Goal: Book appointment/travel/reservation

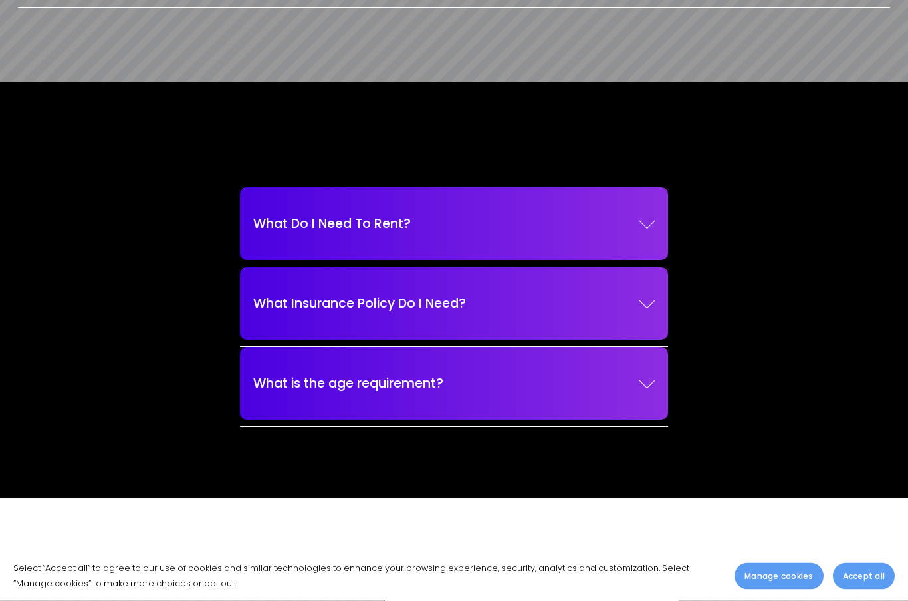
scroll to position [1596, 0]
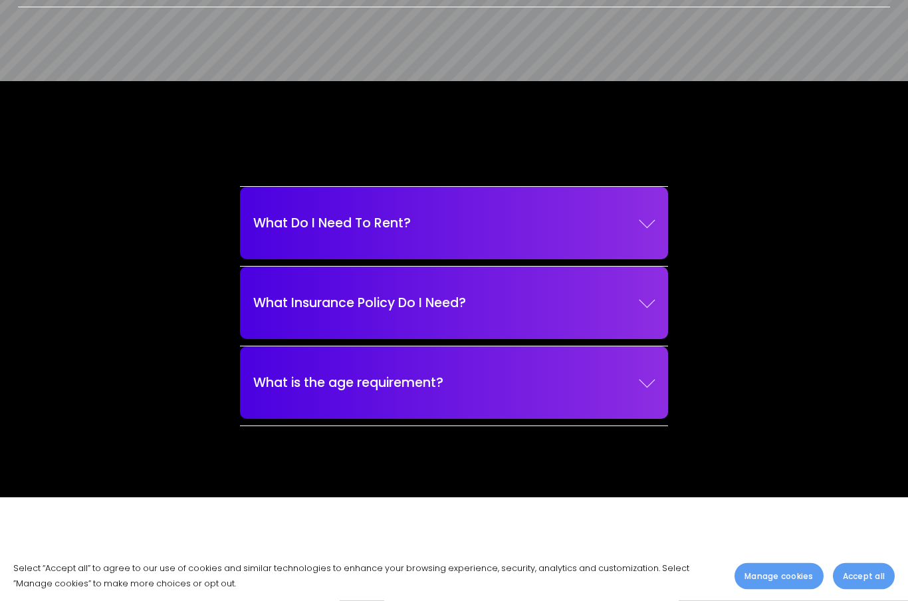
click at [640, 388] on div at bounding box center [646, 380] width 16 height 16
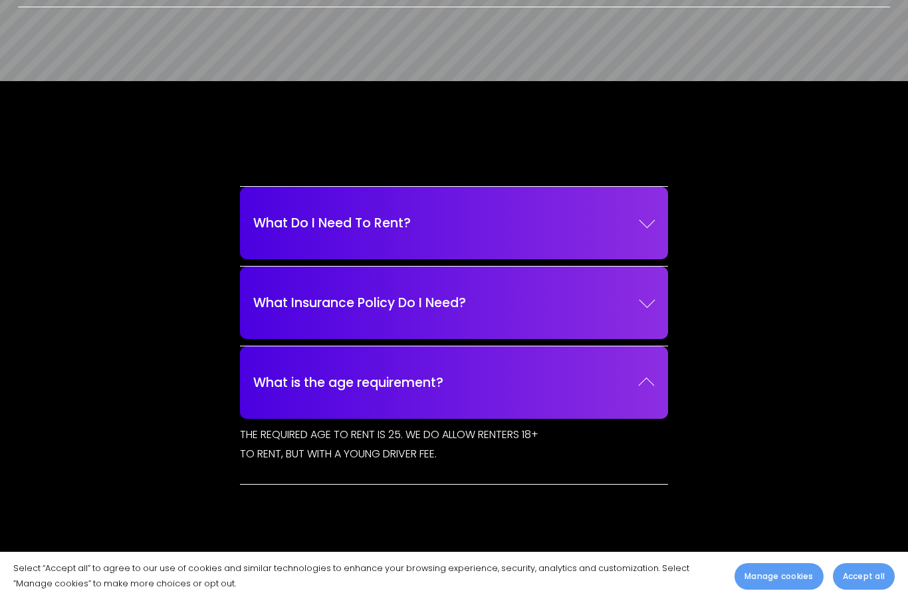
click at [122, 473] on div "What Do I Need To Rent? YOU WILL NEED A VALID AND MAJOR VIOLATION FREE DRIVERS …" at bounding box center [454, 318] width 676 height 355
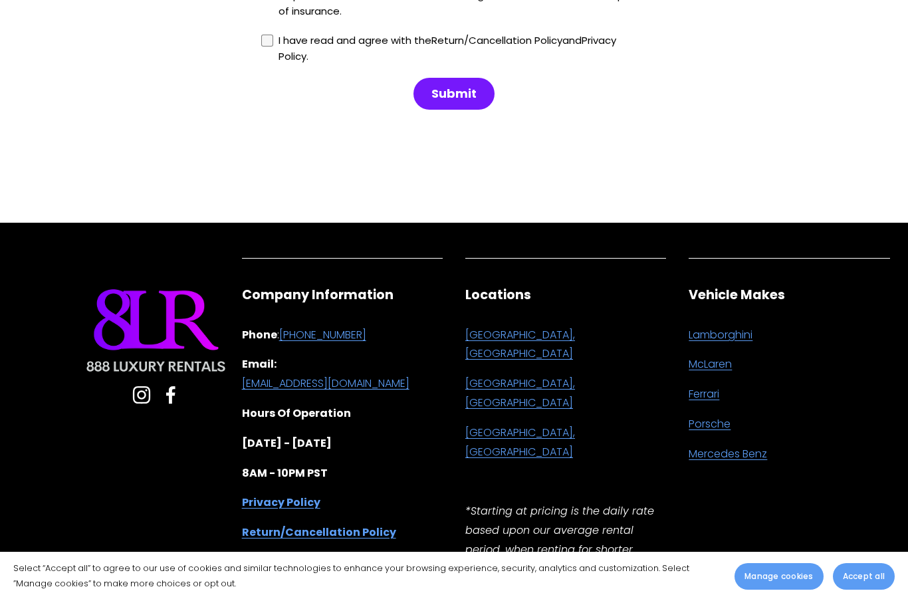
scroll to position [3428, 0]
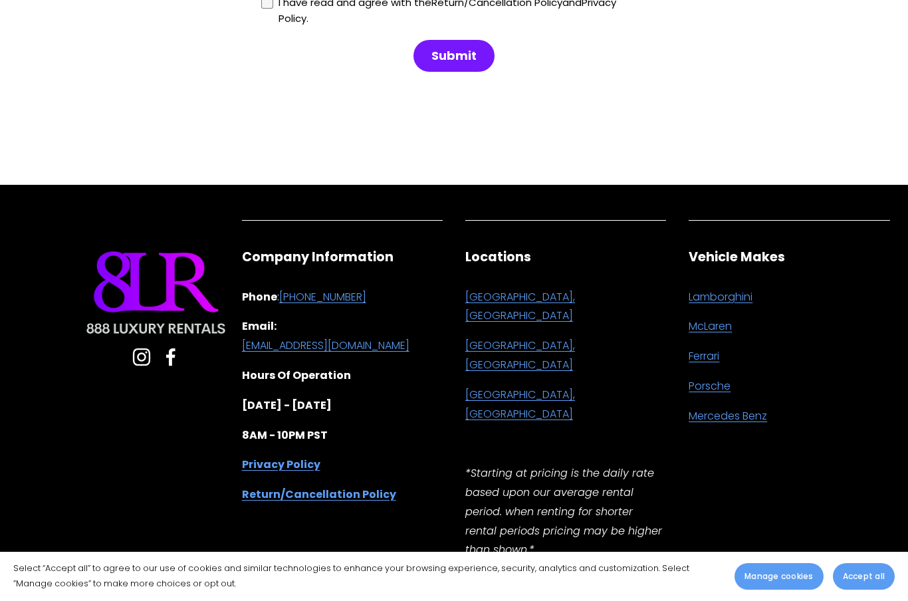
click at [169, 363] on use "Facebook" at bounding box center [170, 356] width 37 height 37
click at [134, 476] on div "Company Information Phone : [PHONE_NUMBER] Email: [EMAIL_ADDRESS][DOMAIN_NAME] …" at bounding box center [230, 388] width 447 height 346
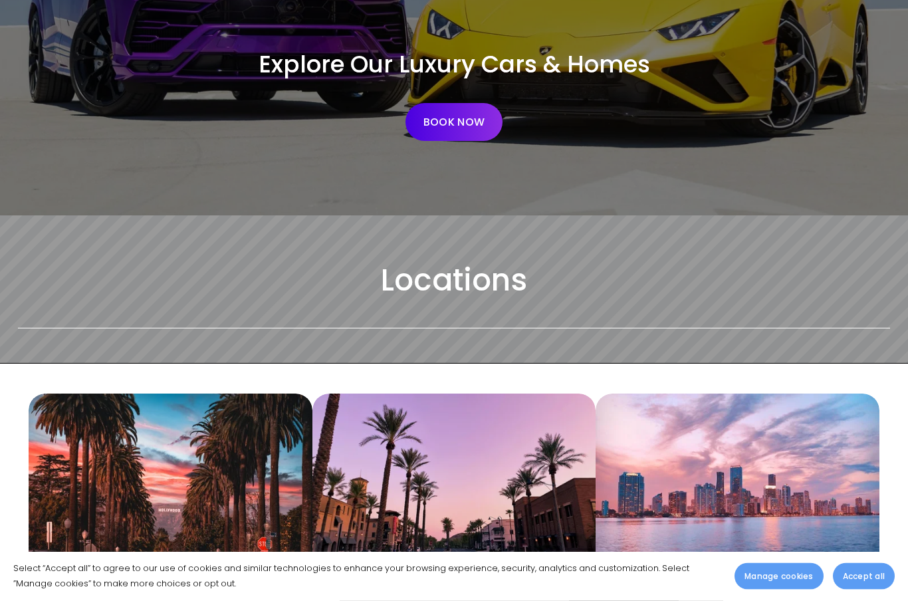
scroll to position [0, 0]
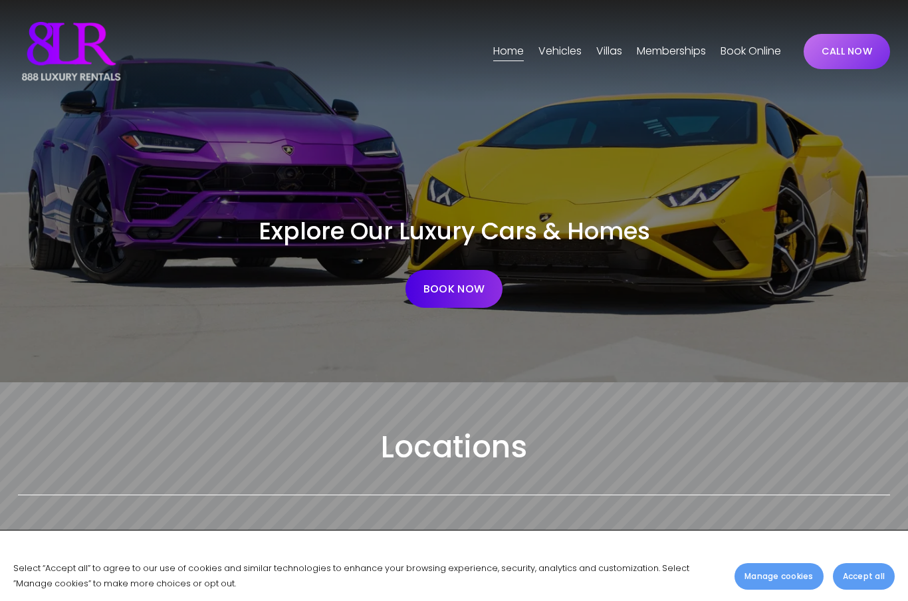
click at [504, 45] on link "Home" at bounding box center [508, 51] width 31 height 21
click at [0, 0] on span "[GEOGRAPHIC_DATA]" at bounding box center [0, 0] width 0 height 0
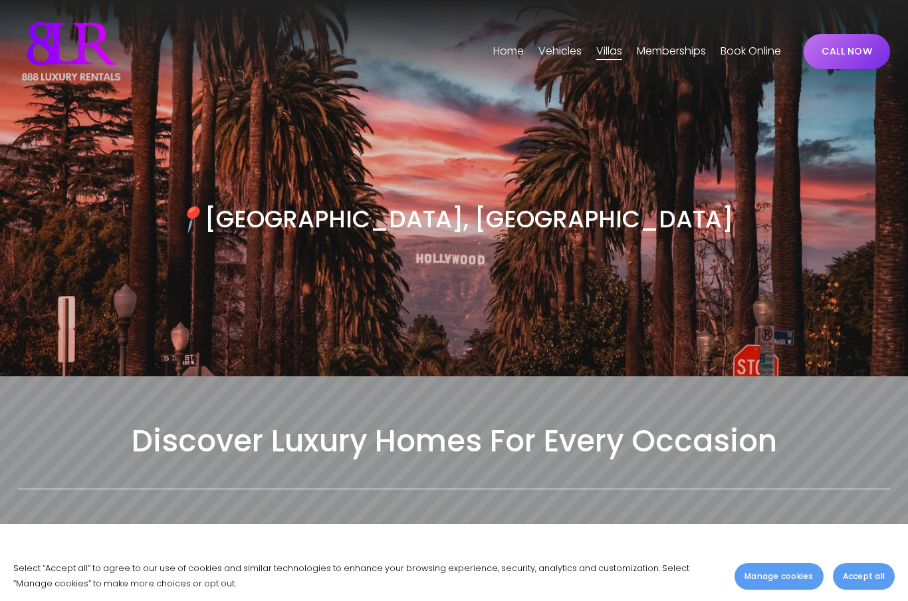
click at [660, 45] on link "Memberships" at bounding box center [670, 51] width 69 height 21
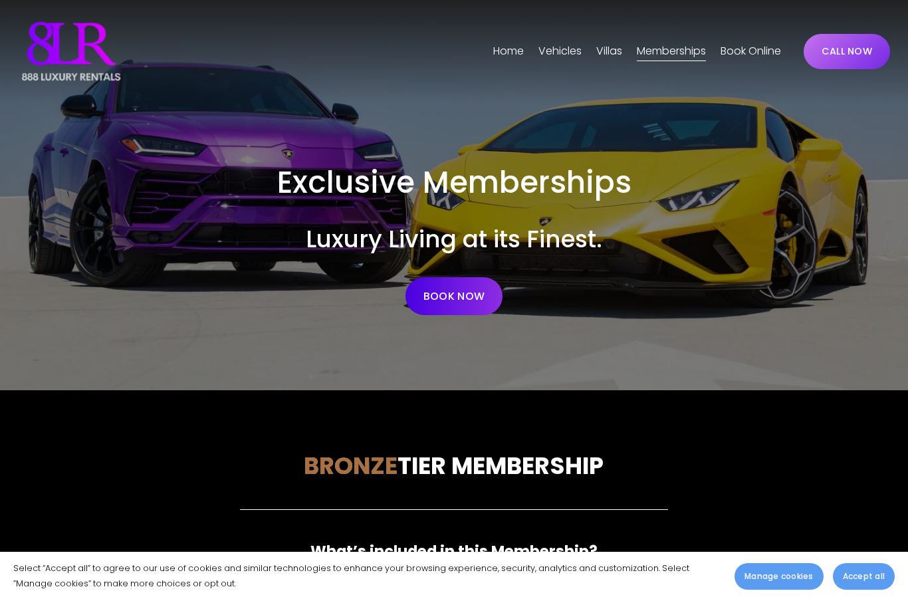
click at [840, 45] on link "CALL NOW" at bounding box center [846, 51] width 86 height 35
click at [834, 56] on link "CALL NOW" at bounding box center [846, 51] width 86 height 35
